Goal: Navigation & Orientation: Find specific page/section

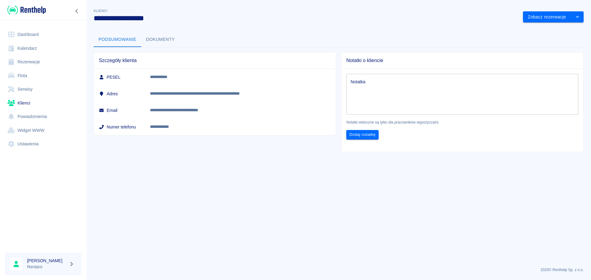
drag, startPoint x: 0, startPoint y: 0, endPoint x: 36, endPoint y: 32, distance: 48.4
click at [36, 32] on link "Dashboard" at bounding box center [43, 35] width 77 height 14
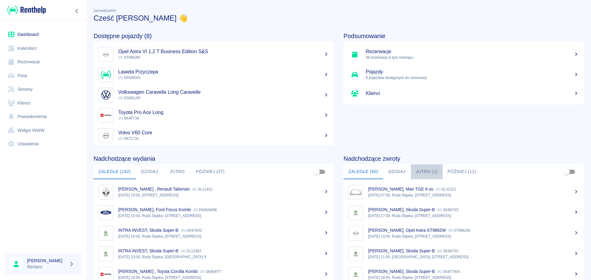
click at [431, 170] on button "Jutro (1)" at bounding box center [427, 172] width 32 height 15
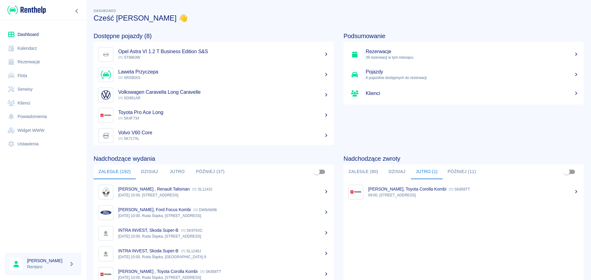
click at [6, 49] on link "Kalendarz" at bounding box center [43, 49] width 77 height 14
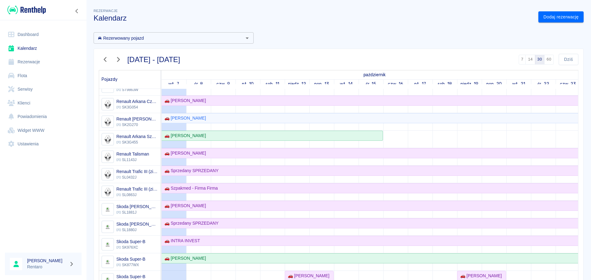
scroll to position [339, 0]
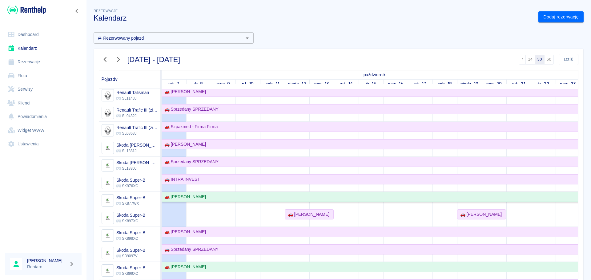
click at [207, 201] on link "🚗 Damian Hajduk" at bounding box center [531, 197] width 739 height 10
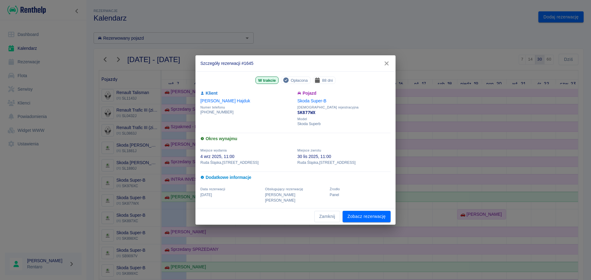
click at [385, 67] on icon "button" at bounding box center [387, 63] width 8 height 6
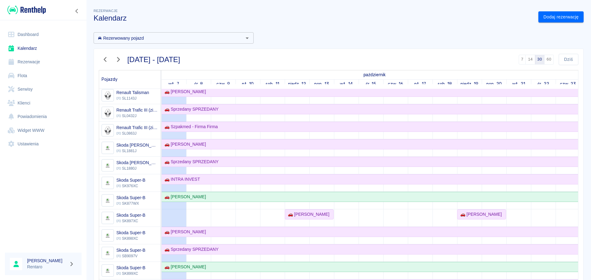
click at [26, 35] on link "Dashboard" at bounding box center [43, 35] width 77 height 14
